Goal: Task Accomplishment & Management: Use online tool/utility

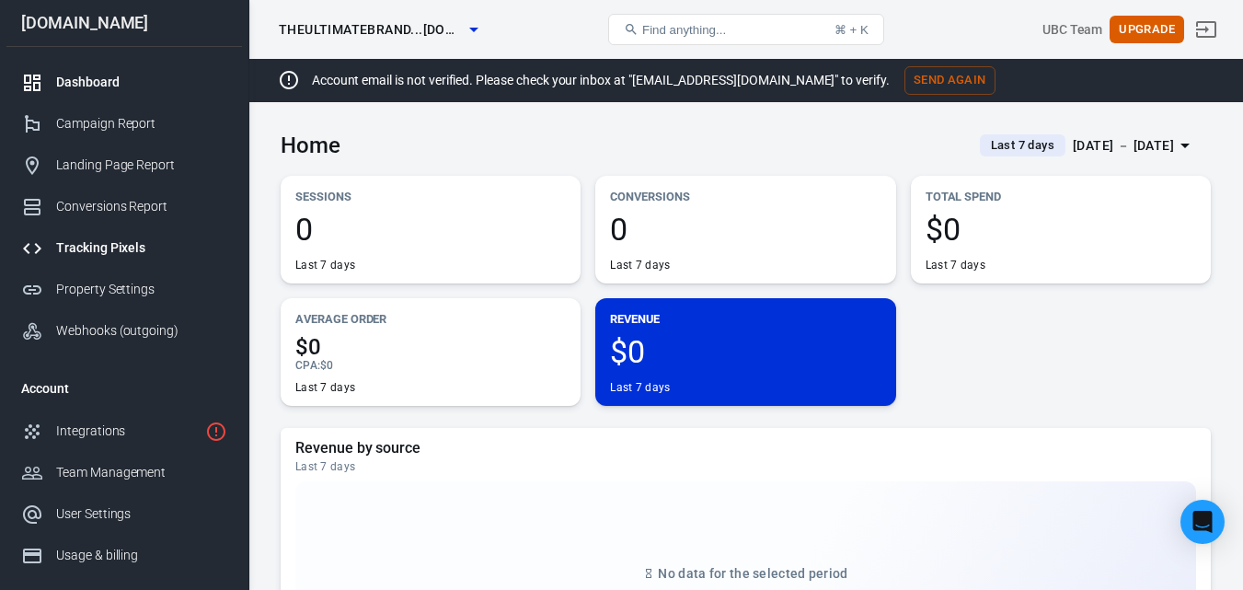
click at [127, 253] on div "Tracking Pixels" at bounding box center [141, 247] width 171 height 19
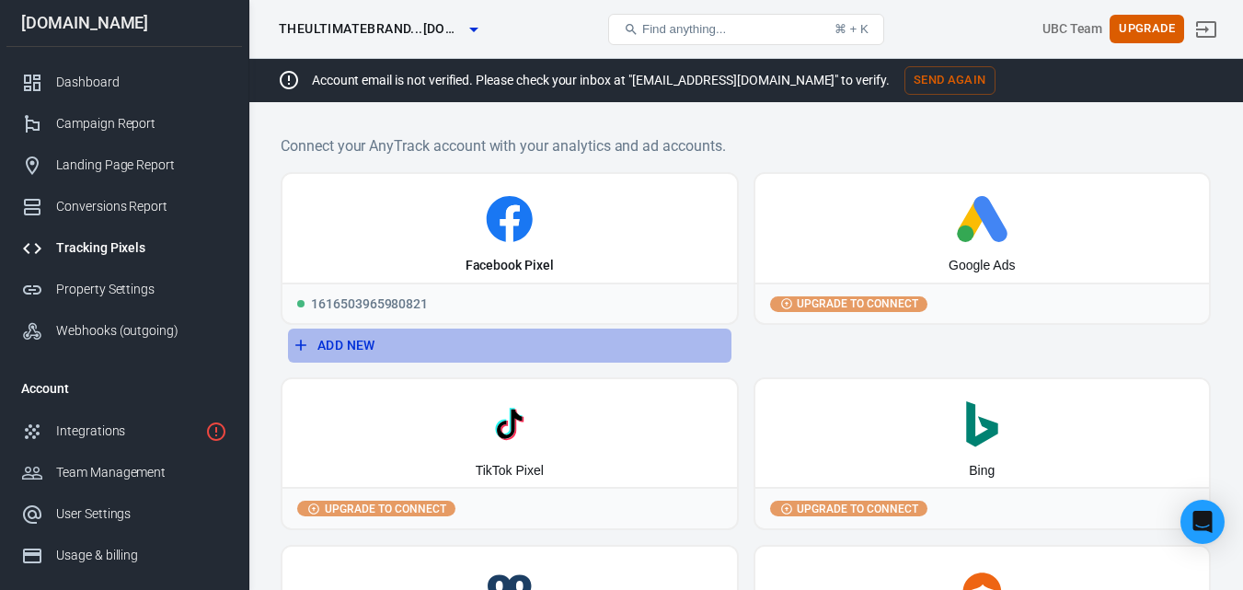
click at [376, 347] on button "Add New" at bounding box center [510, 346] width 444 height 34
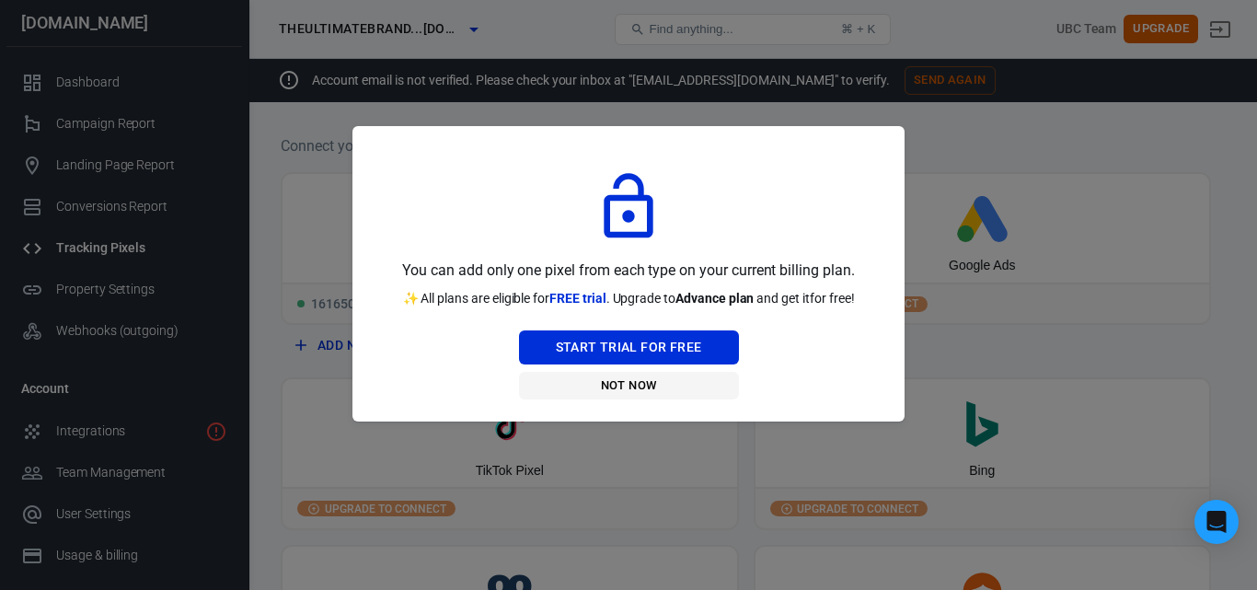
click at [614, 387] on button "Not Now" at bounding box center [629, 386] width 220 height 29
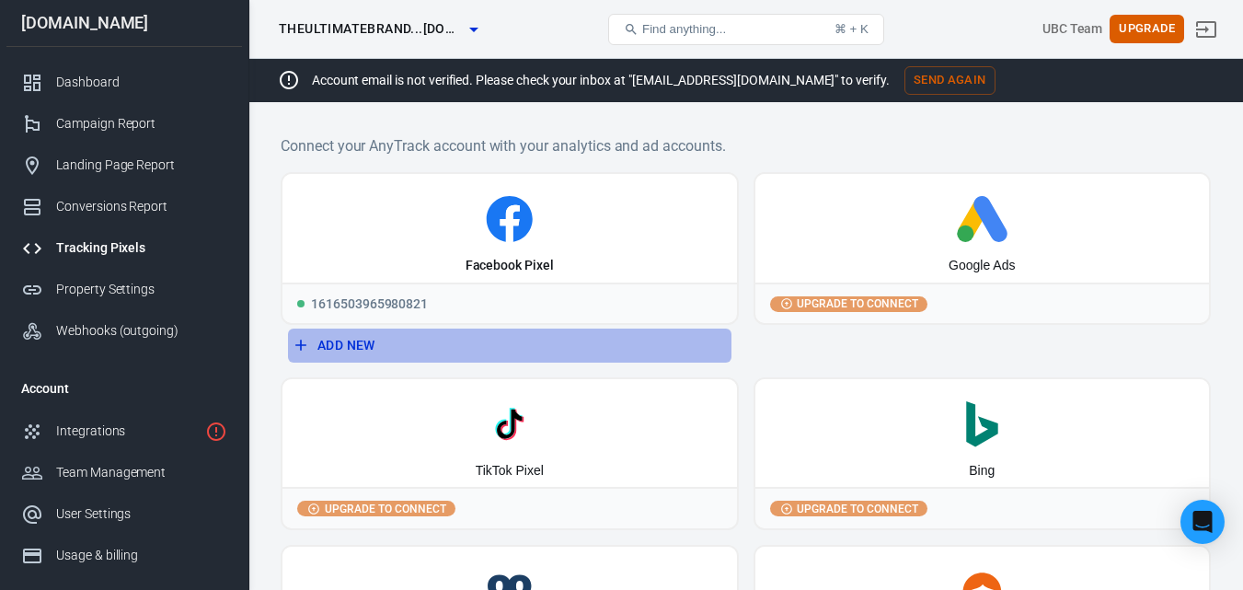
click at [356, 343] on button "Add New" at bounding box center [510, 346] width 444 height 34
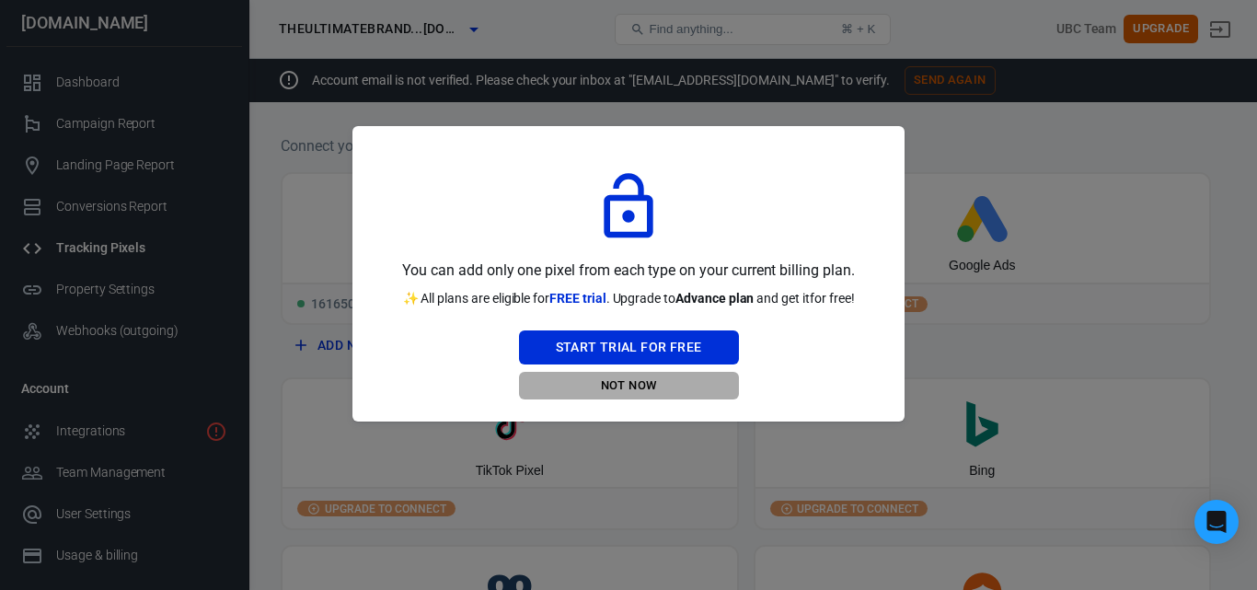
click at [646, 386] on button "Not Now" at bounding box center [629, 386] width 220 height 29
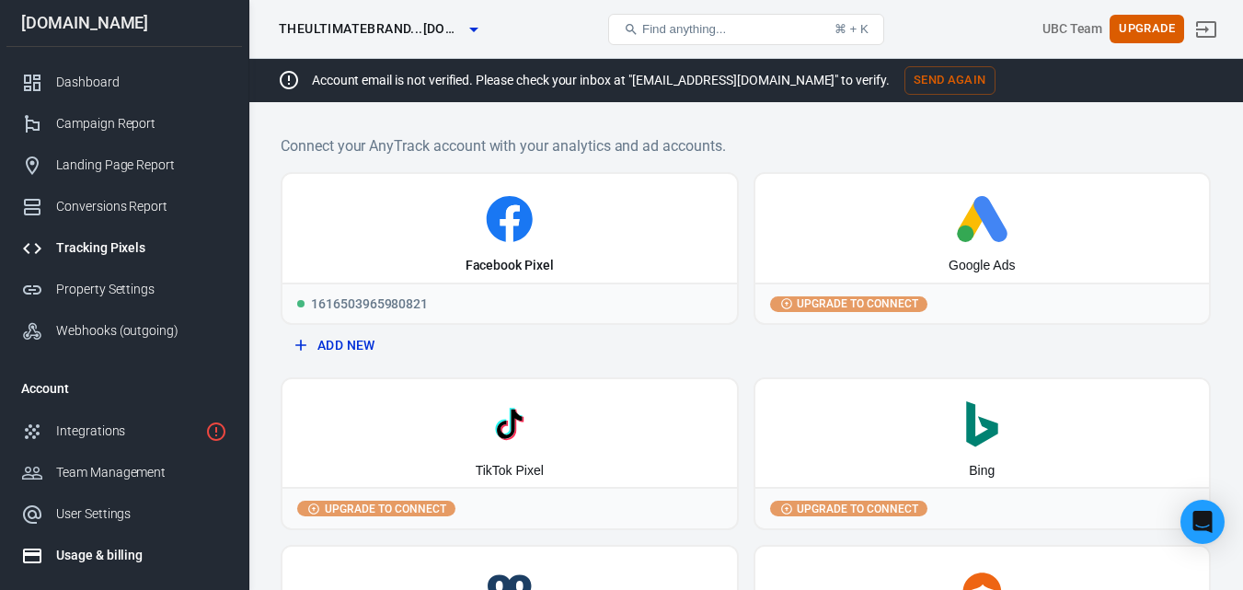
click at [87, 555] on div "Usage & billing" at bounding box center [141, 555] width 171 height 19
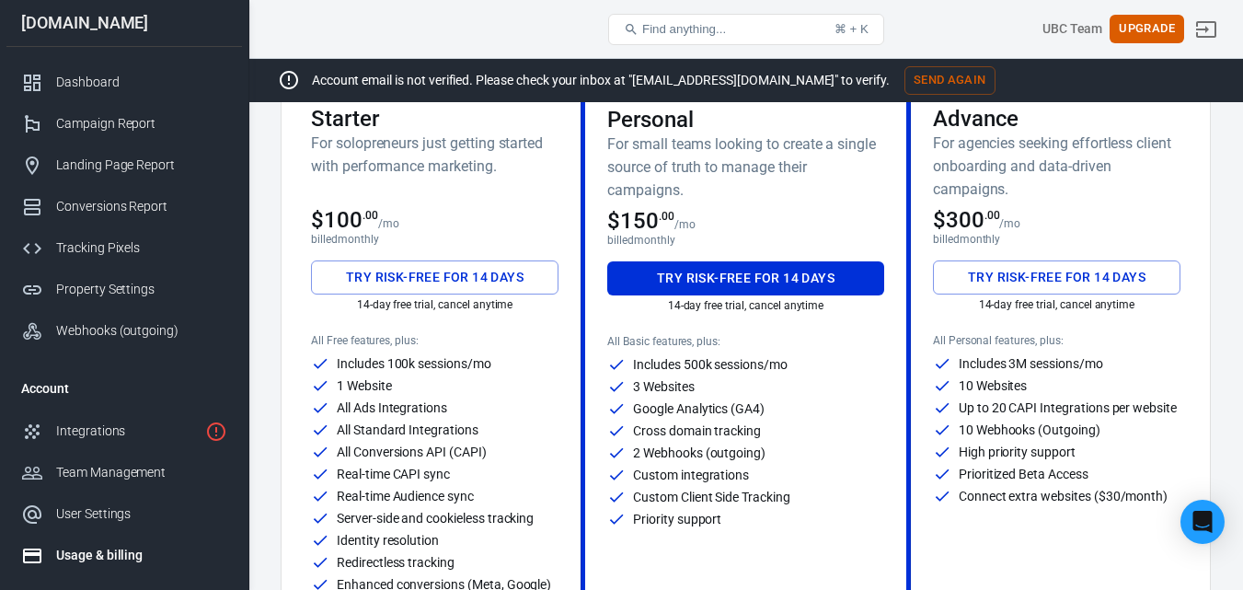
scroll to position [184, 0]
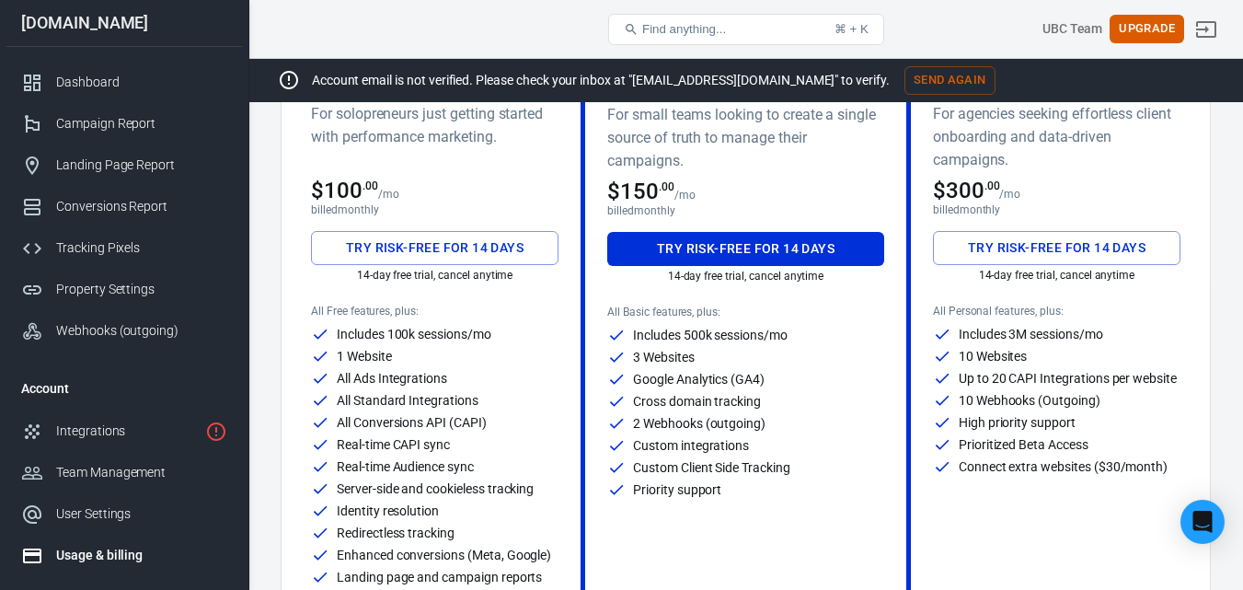
click at [905, 85] on button "Send Again" at bounding box center [950, 80] width 91 height 29
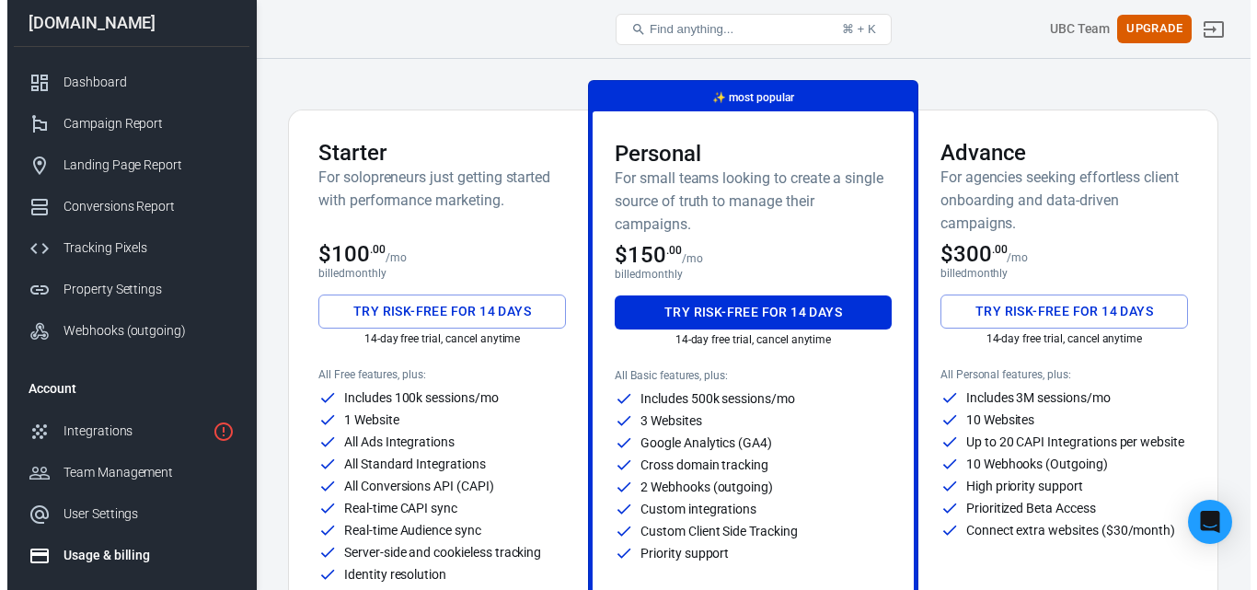
scroll to position [92, 0]
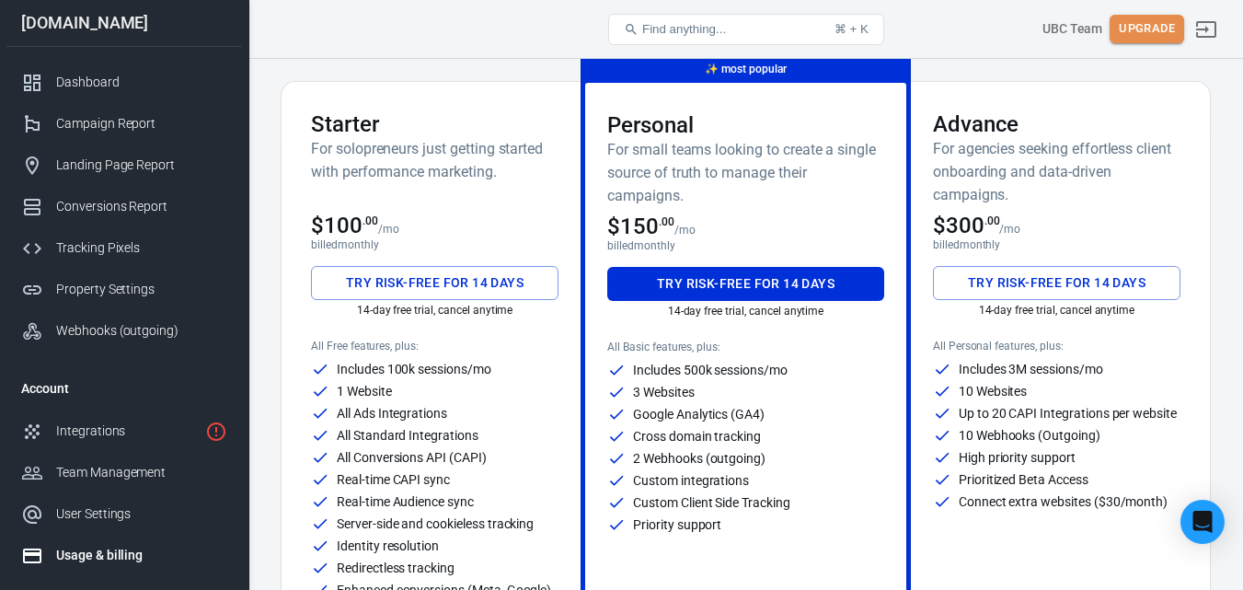
click at [1178, 30] on button "Upgrade" at bounding box center [1147, 29] width 75 height 29
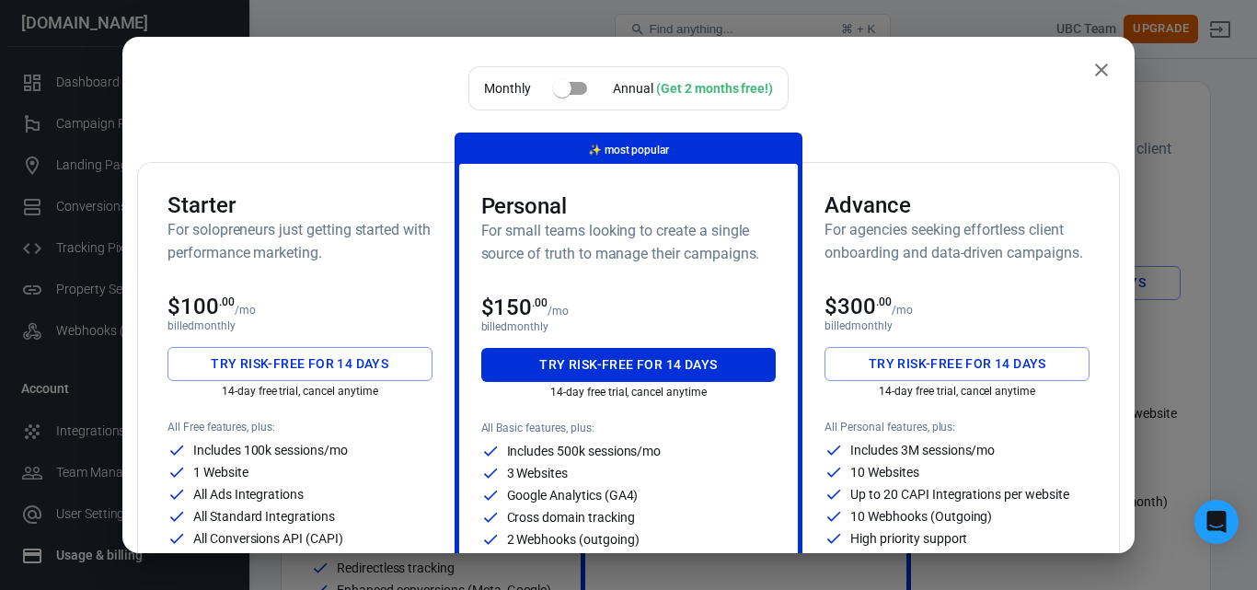
click at [944, 228] on h6 "For agencies seeking effortless client onboarding and data-driven campaigns." at bounding box center [957, 241] width 265 height 46
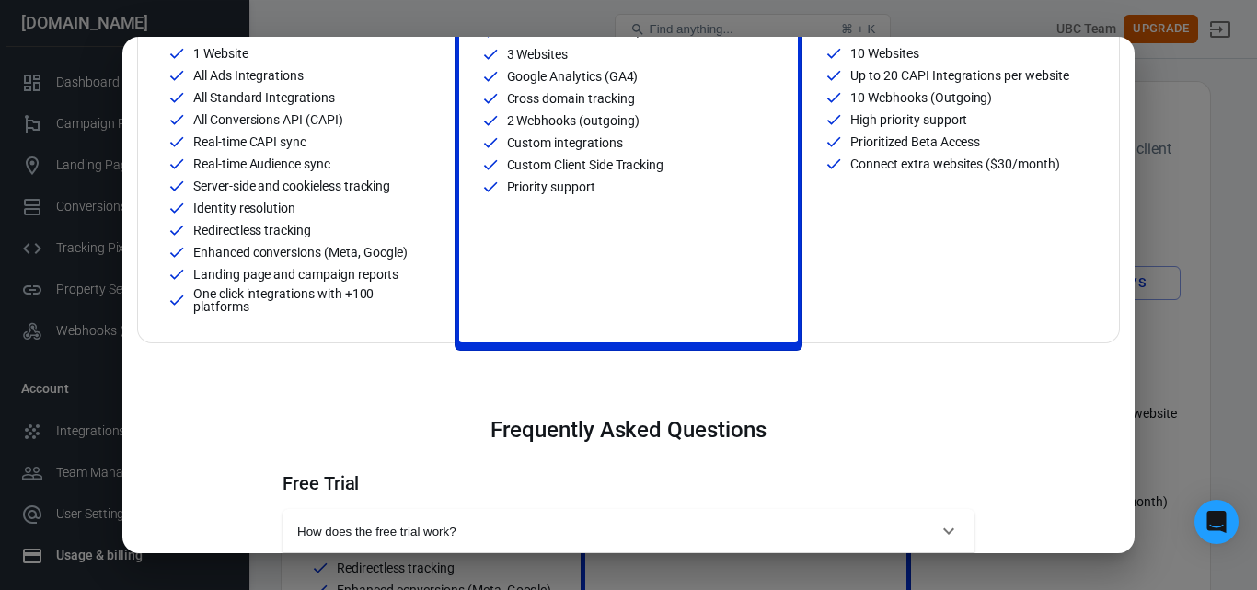
scroll to position [0, 0]
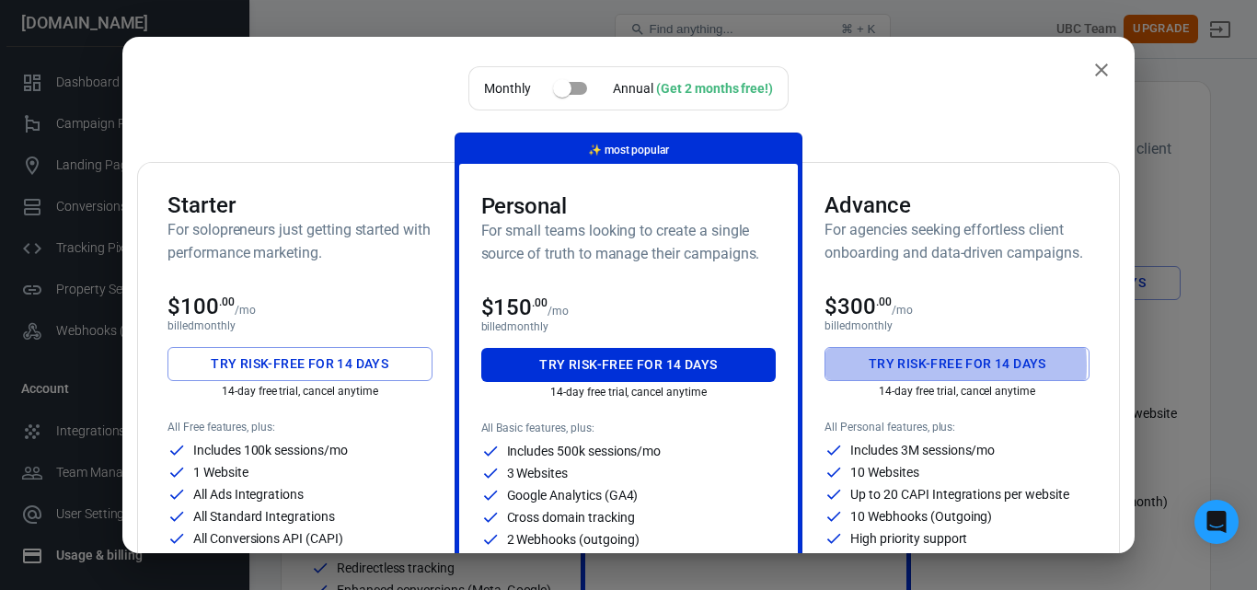
click at [900, 365] on button "Try risk-free for 14 days" at bounding box center [957, 364] width 265 height 34
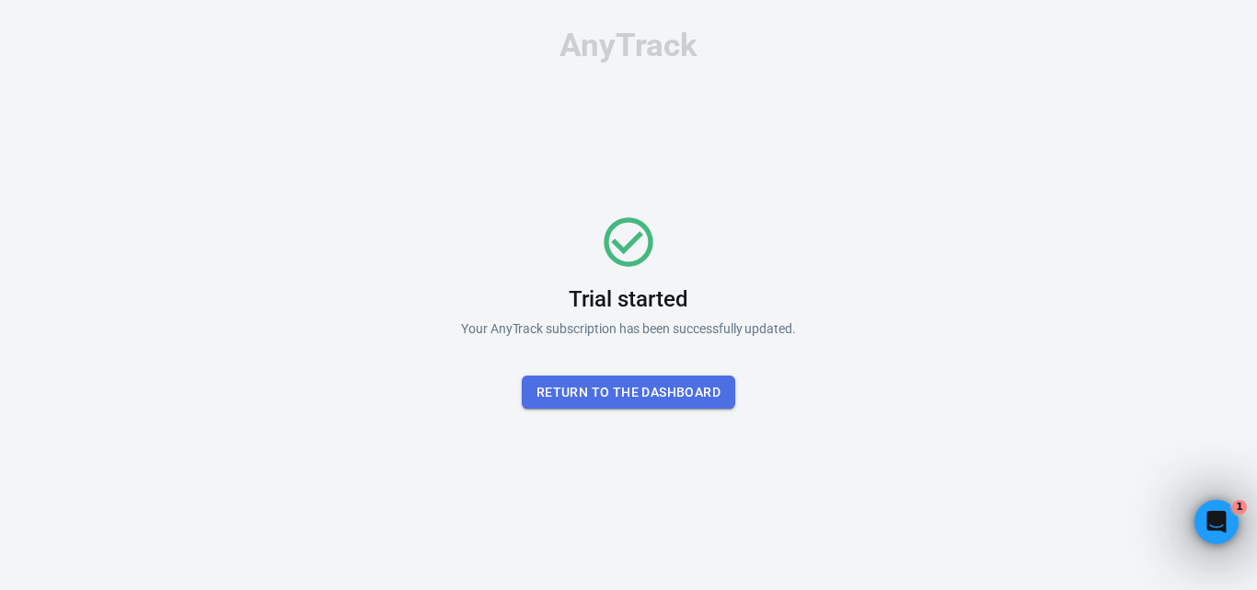
click at [694, 387] on button "Return To the dashboard" at bounding box center [629, 393] width 214 height 34
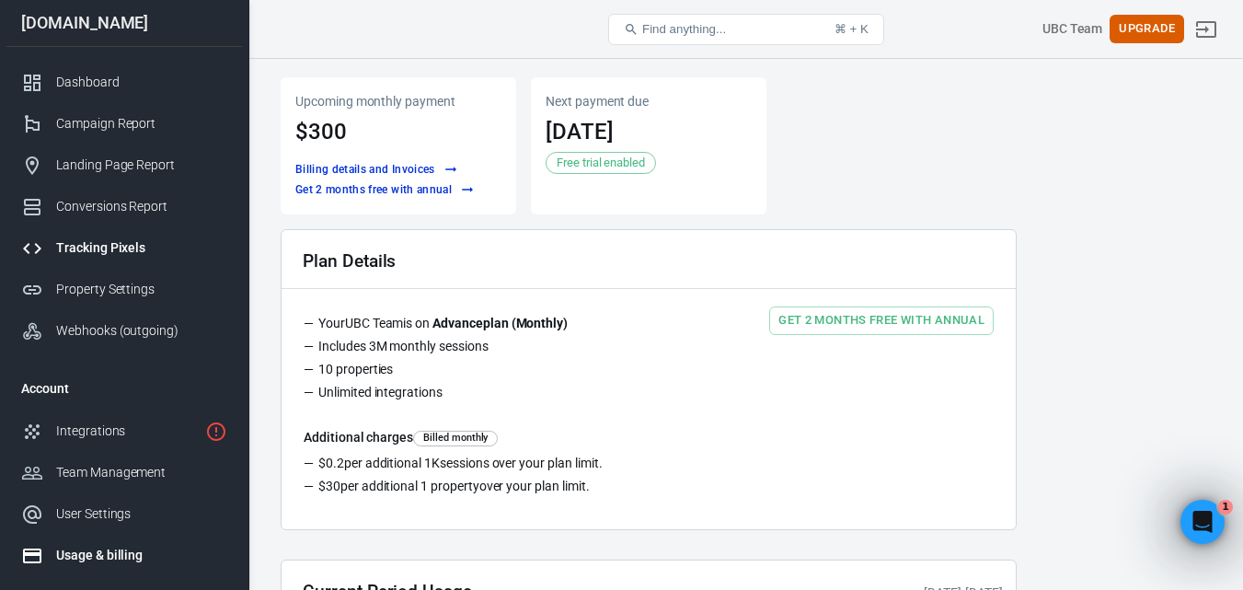
click at [122, 242] on div "Tracking Pixels" at bounding box center [141, 247] width 171 height 19
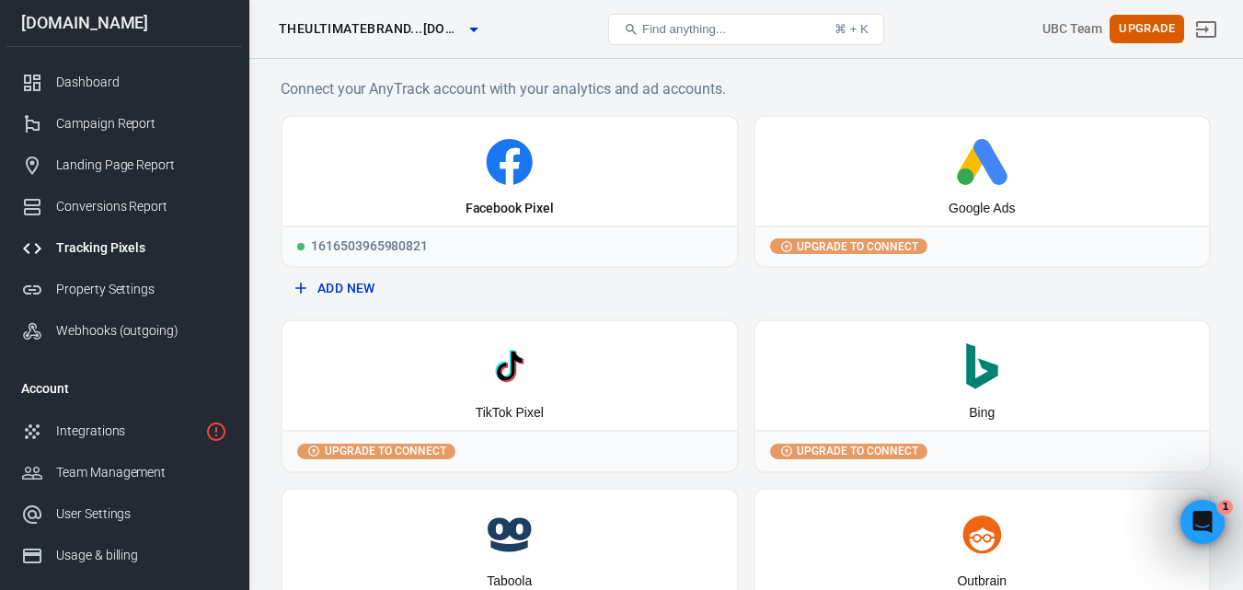
click at [361, 286] on button "Add New" at bounding box center [510, 289] width 444 height 34
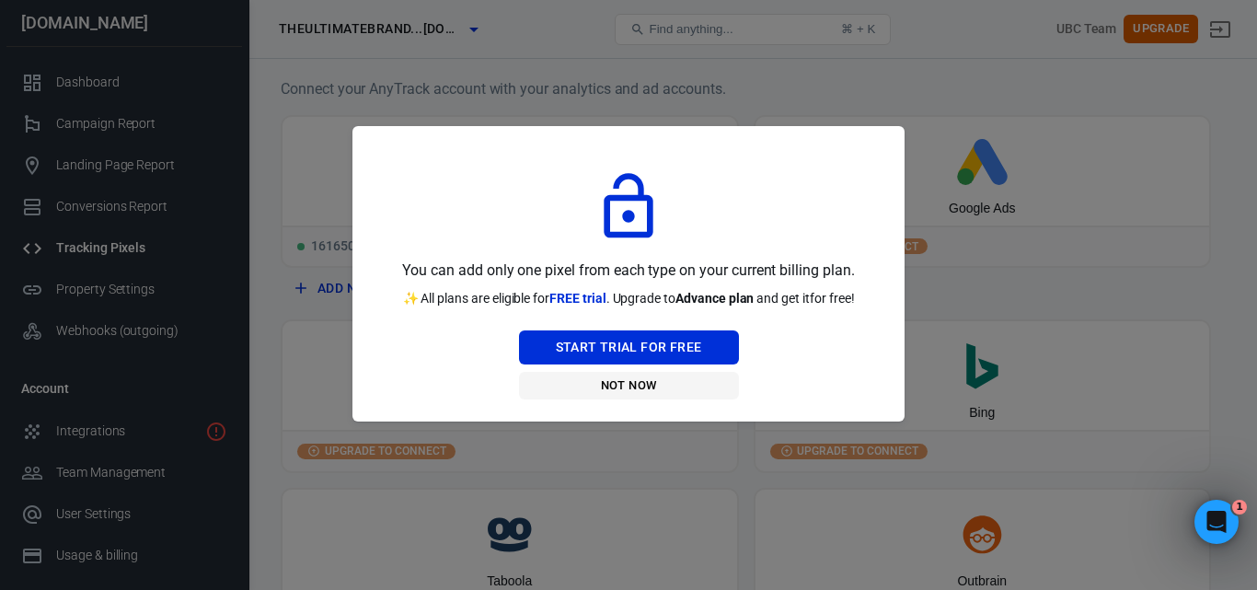
click at [645, 385] on button "Not Now" at bounding box center [629, 386] width 220 height 29
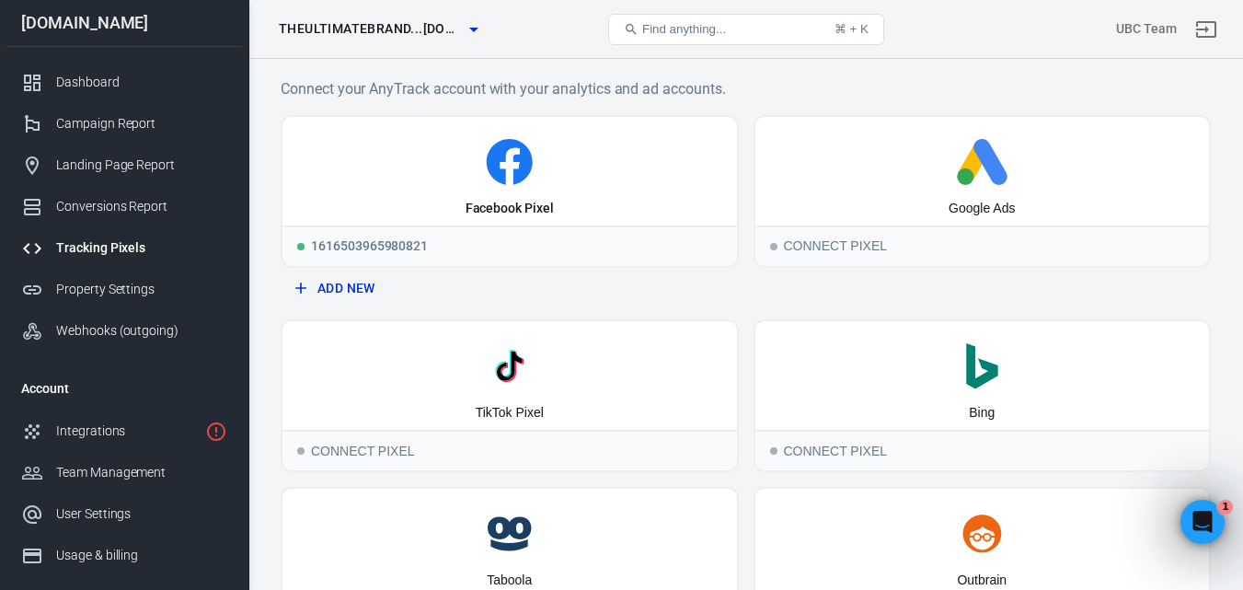
click at [358, 283] on button "Add New" at bounding box center [510, 289] width 444 height 34
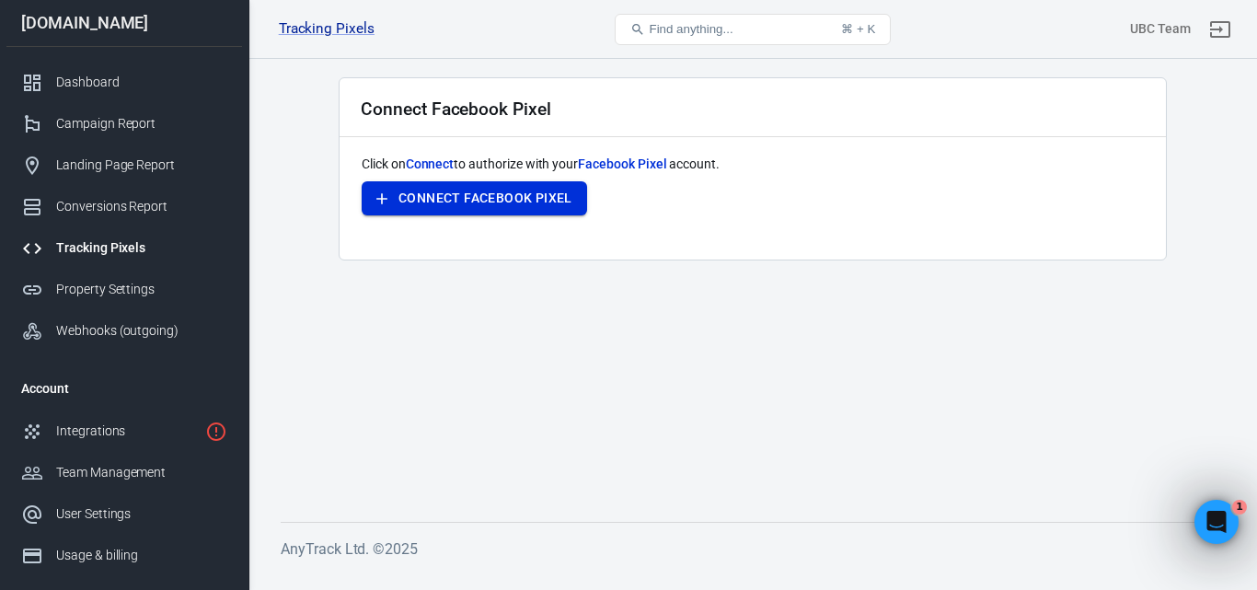
click at [473, 198] on button "Connect Facebook Pixel" at bounding box center [474, 198] width 225 height 34
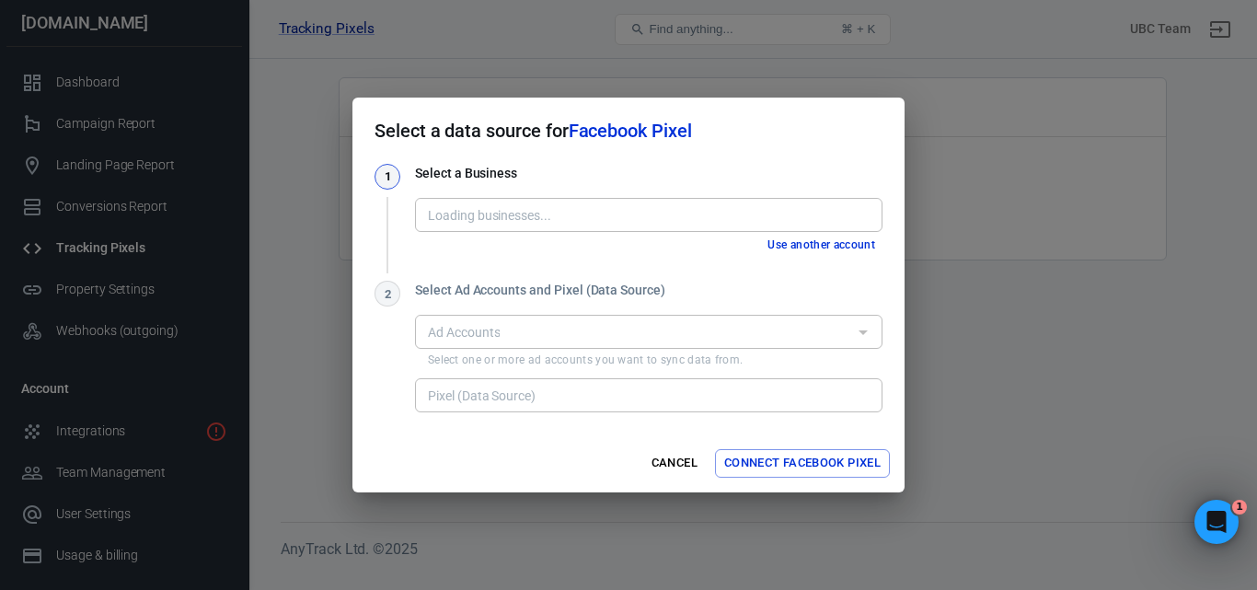
type input "Jasmine Elizabeth [661079702648750]"
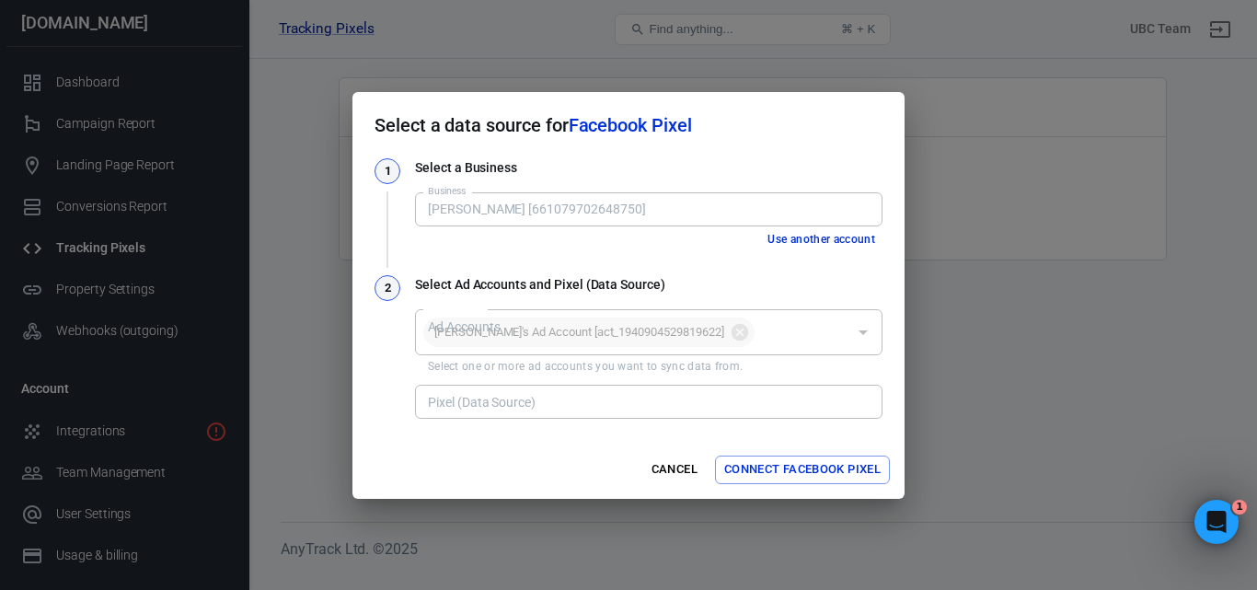
type input "Jasmine Pixel 1 [2212463585941442]"
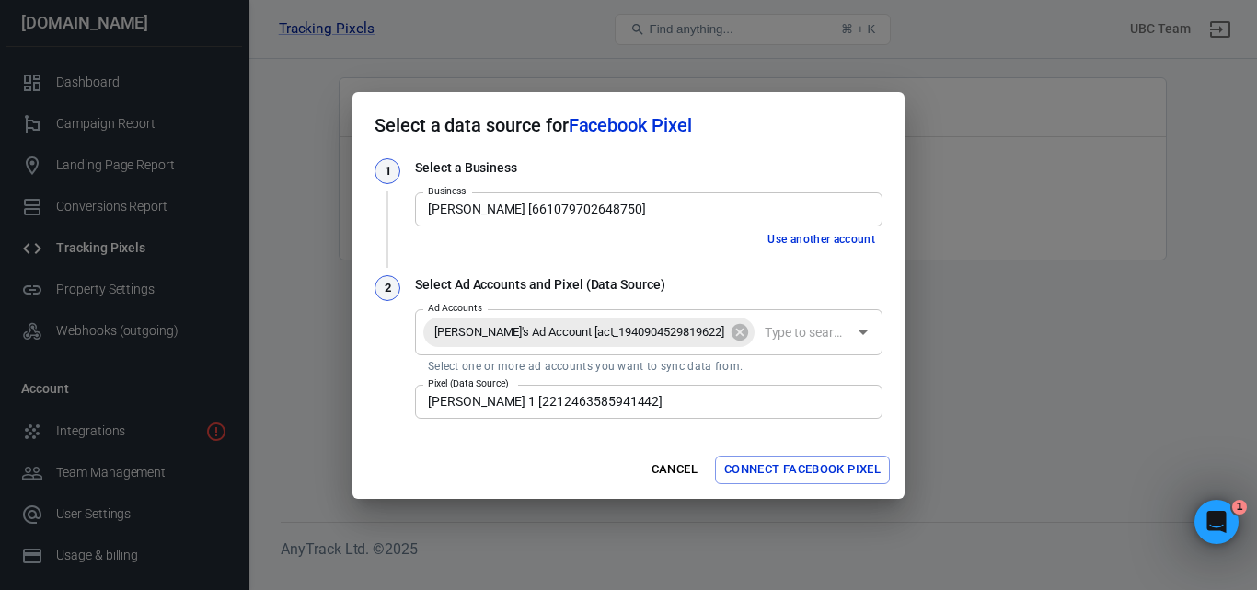
click at [784, 472] on button "Connect Facebook Pixel" at bounding box center [802, 470] width 175 height 29
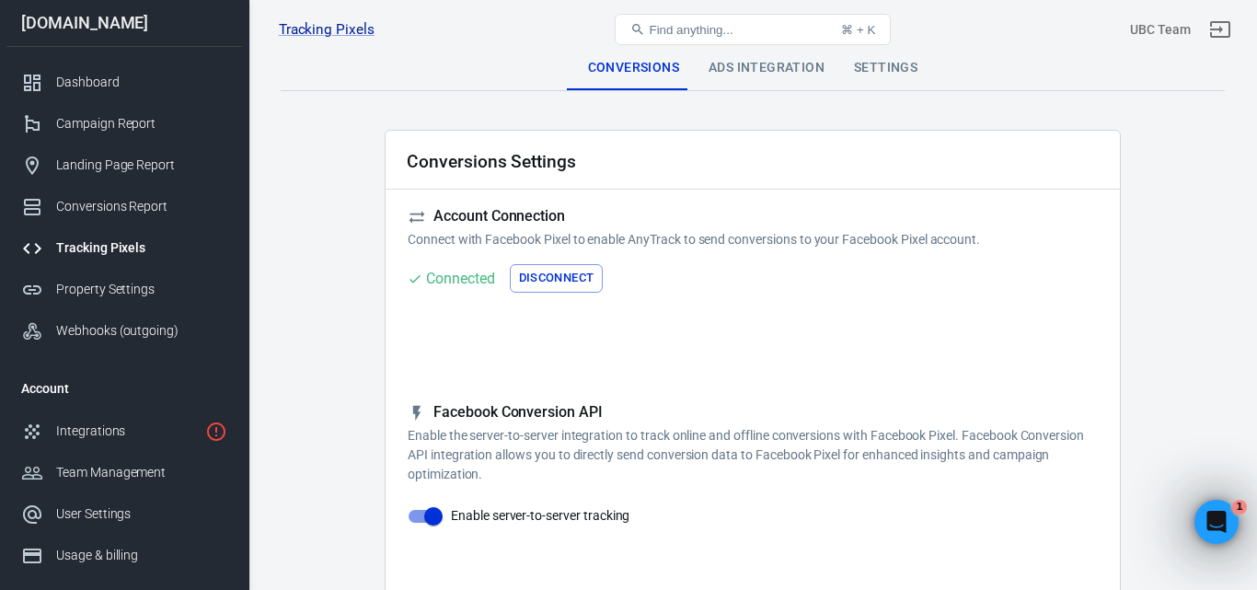
checkbox input "true"
type input "ViewContent"
checkbox input "true"
type input "SubmitApplication"
checkbox input "true"
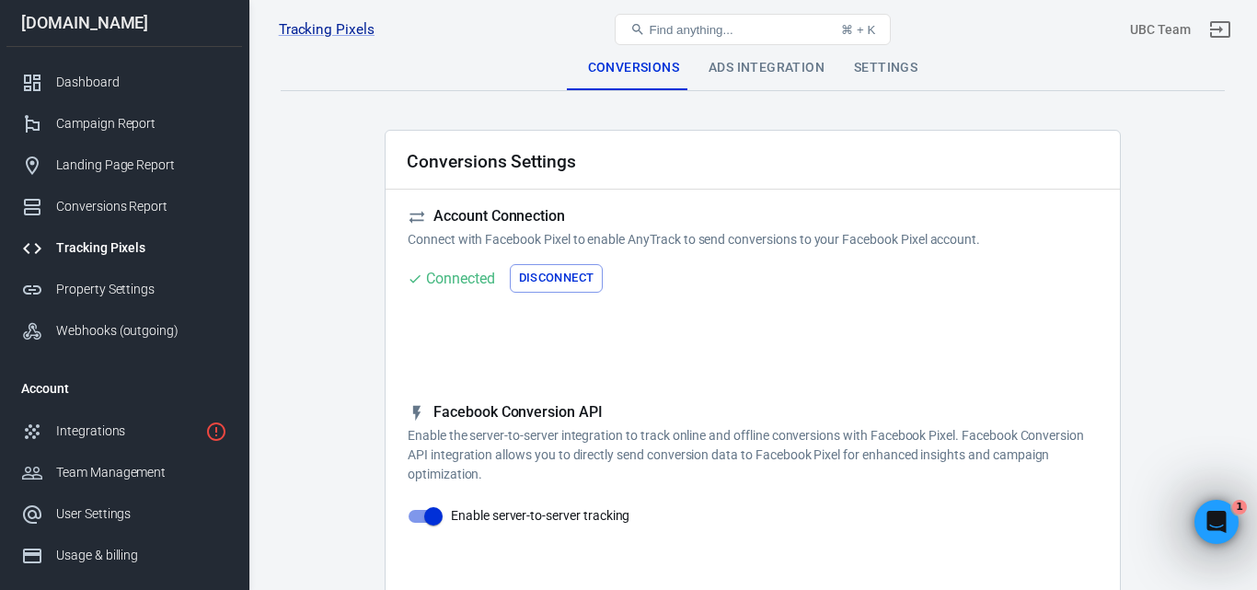
type input "ViewContent"
checkbox input "true"
type input "AddToCart"
checkbox input "true"
type input "InitiateCheckout"
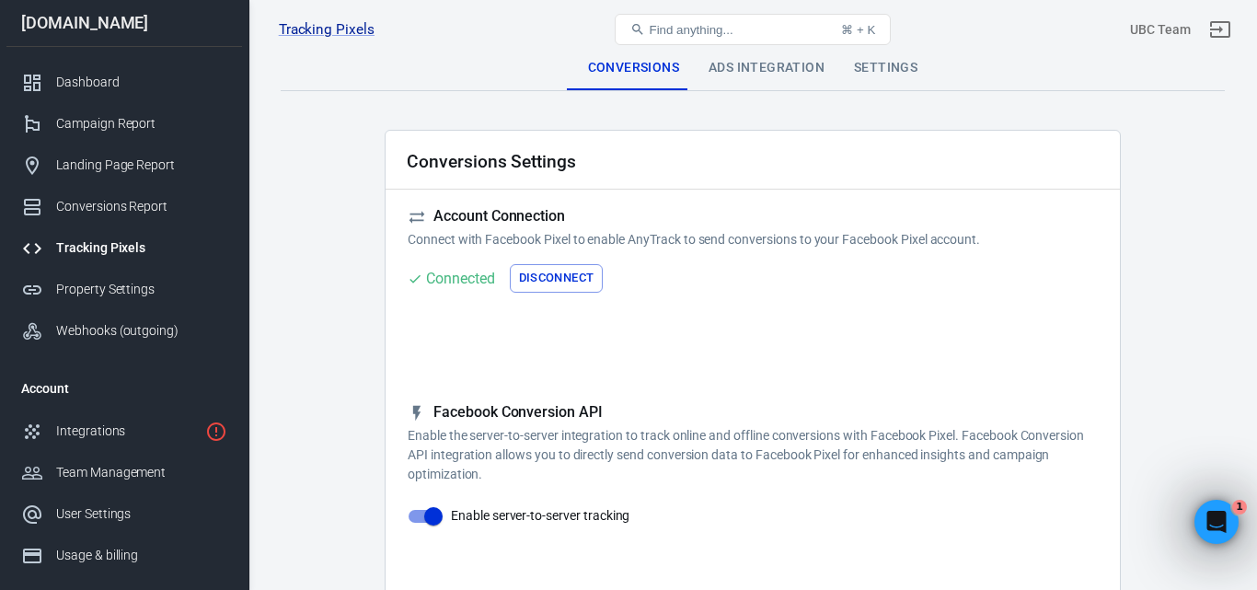
checkbox input "true"
type input "Lead"
checkbox input "true"
type input "CompleteRegistration"
checkbox input "true"
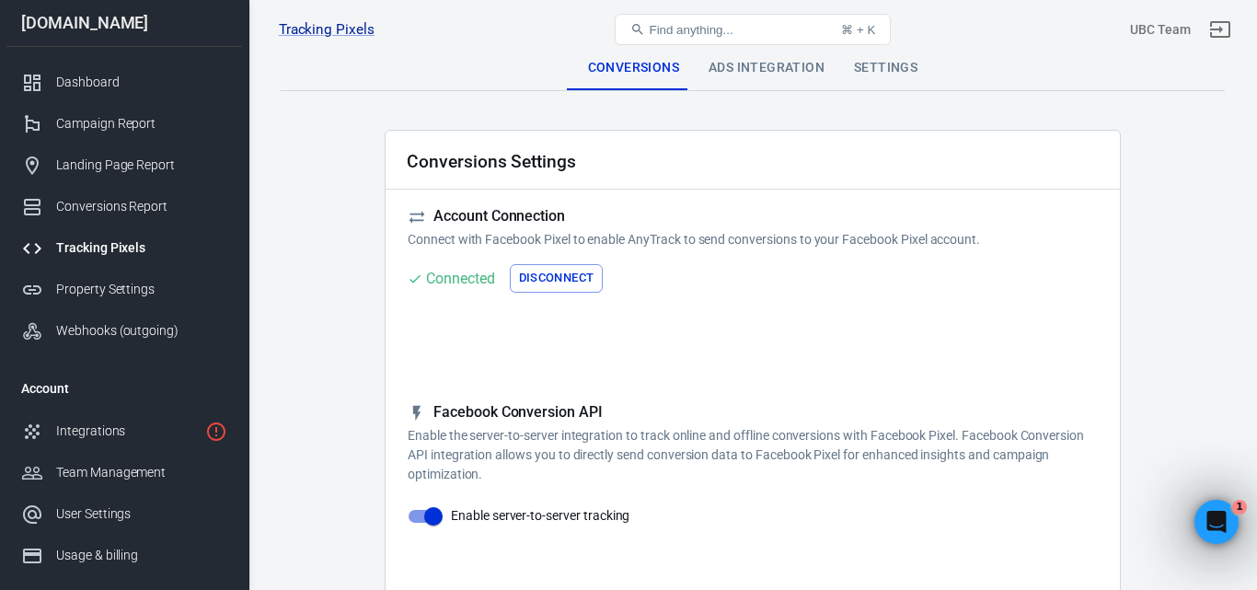
type input "Purchase"
checkbox input "true"
type input "AddPaymentInfo"
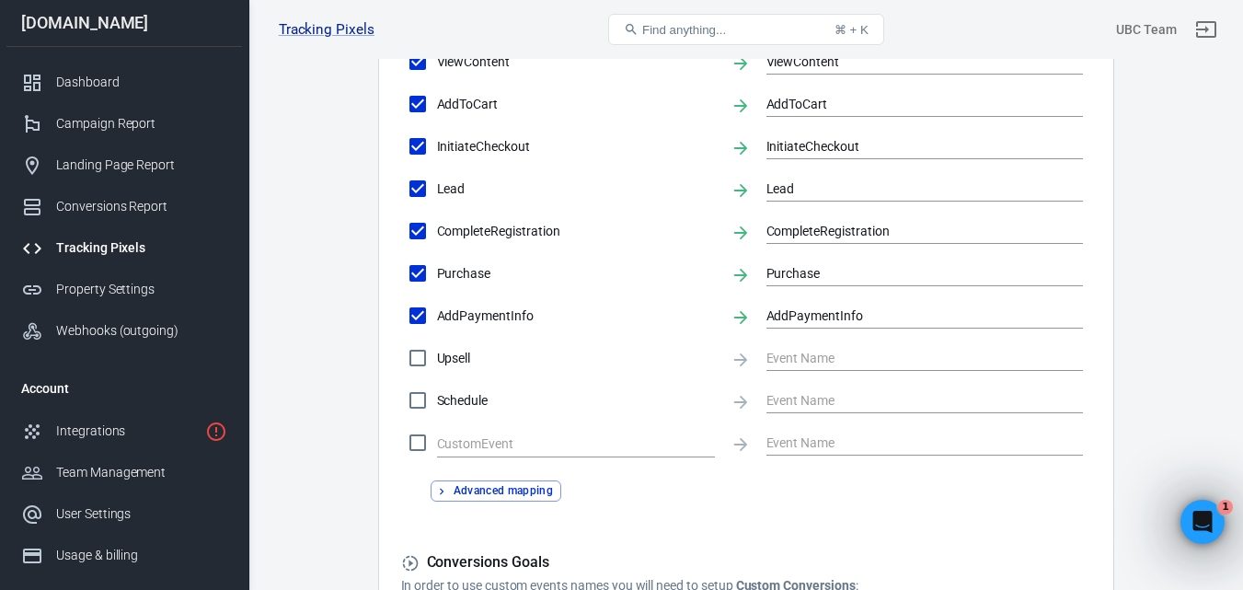
scroll to position [1034, 0]
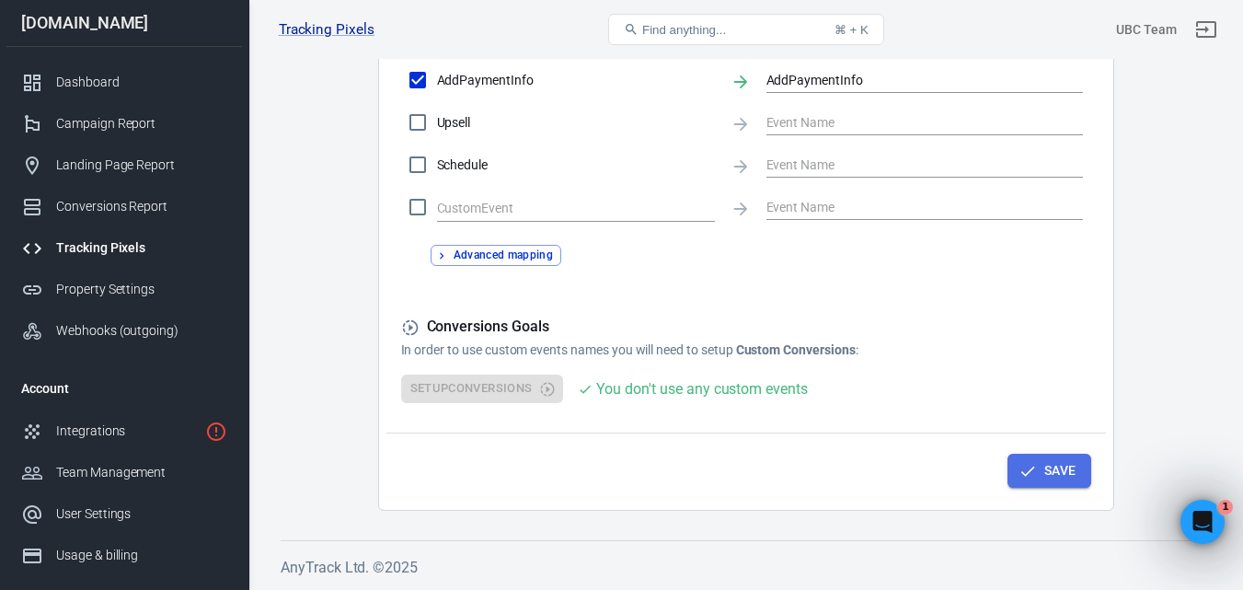
click at [1041, 475] on button "Save" at bounding box center [1050, 471] width 84 height 34
click at [1024, 477] on icon "button" at bounding box center [1028, 471] width 18 height 18
